Goal: Navigation & Orientation: Find specific page/section

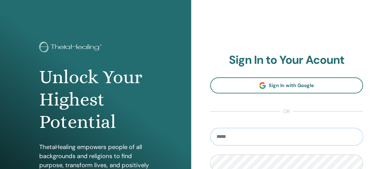
click at [339, 136] on input "email" at bounding box center [286, 137] width 153 height 18
type input "**********"
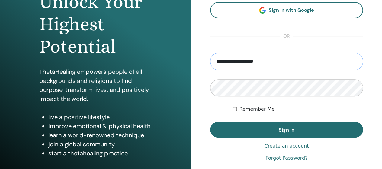
scroll to position [79, 0]
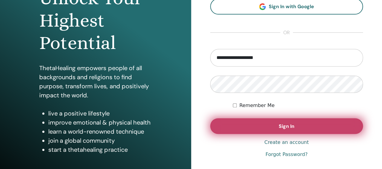
click at [267, 124] on button "Sign In" at bounding box center [286, 126] width 153 height 16
